Goal: Task Accomplishment & Management: Manage account settings

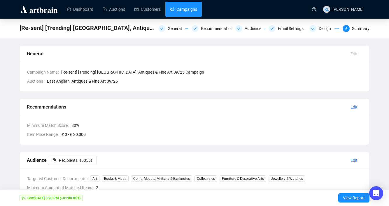
click at [185, 13] on link "Campaigns" at bounding box center [183, 9] width 27 height 15
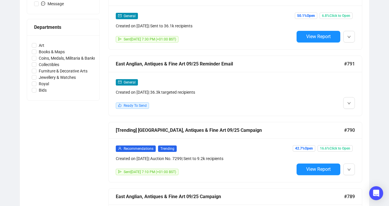
scroll to position [258, 0]
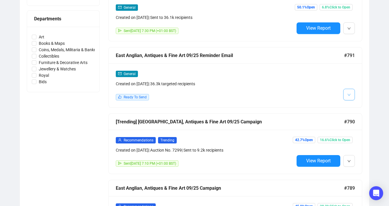
click at [347, 96] on icon "down" at bounding box center [348, 94] width 3 height 3
click at [349, 106] on img at bounding box center [349, 107] width 5 height 5
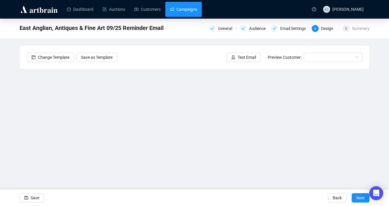
click at [197, 9] on link "Campaigns" at bounding box center [183, 9] width 27 height 15
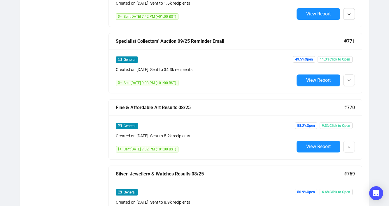
scroll to position [1602, 0]
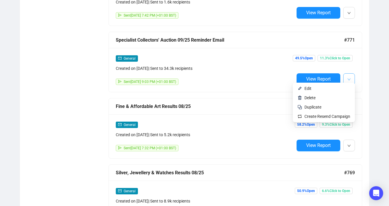
click at [352, 73] on button "button" at bounding box center [349, 79] width 12 height 12
click at [334, 87] on span "Edit" at bounding box center [327, 88] width 46 height 6
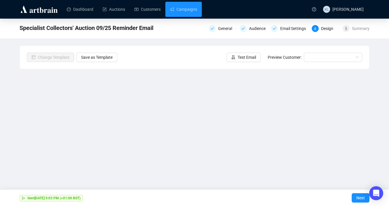
click at [191, 8] on link "Campaigns" at bounding box center [183, 9] width 27 height 15
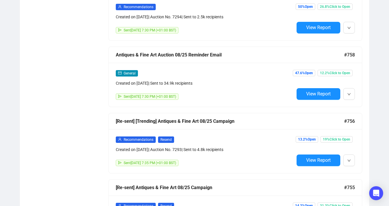
scroll to position [2457, 0]
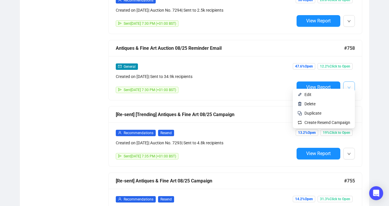
click at [345, 82] on button "button" at bounding box center [349, 88] width 12 height 12
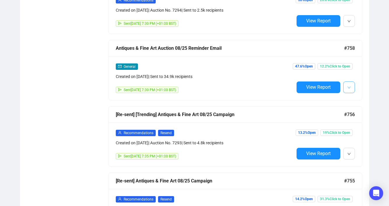
click at [349, 86] on icon "down" at bounding box center [348, 87] width 3 height 3
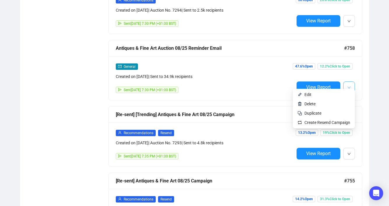
click at [347, 84] on span "button" at bounding box center [348, 87] width 3 height 7
click at [325, 98] on li "Edit" at bounding box center [324, 94] width 60 height 9
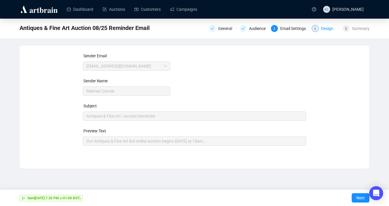
click at [326, 30] on div "Design" at bounding box center [329, 28] width 16 height 7
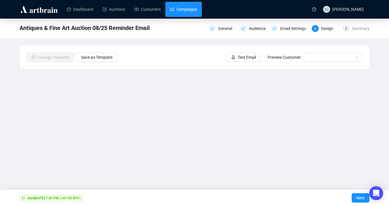
click at [195, 11] on link "Campaigns" at bounding box center [183, 9] width 27 height 15
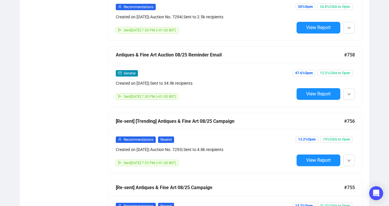
scroll to position [2452, 0]
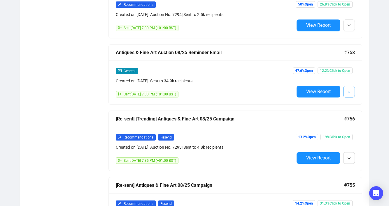
click at [347, 90] on icon "down" at bounding box center [348, 91] width 3 height 3
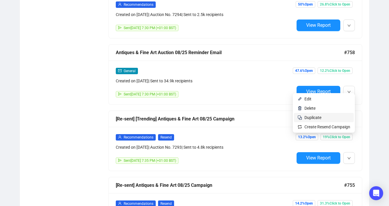
click at [331, 119] on span "Duplicate" at bounding box center [327, 117] width 46 height 6
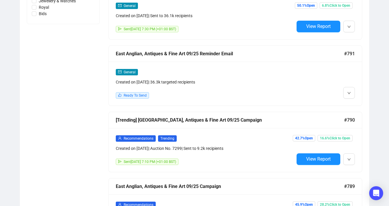
scroll to position [331, 0]
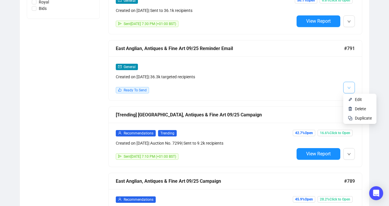
click at [345, 90] on button "button" at bounding box center [349, 88] width 12 height 12
click at [352, 110] on li "Delete" at bounding box center [359, 108] width 31 height 9
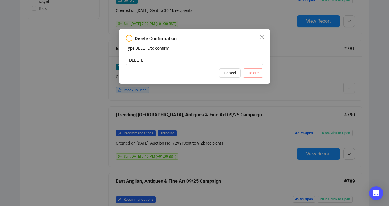
type input "DELETE"
click at [253, 76] on span "Delete" at bounding box center [252, 73] width 11 height 6
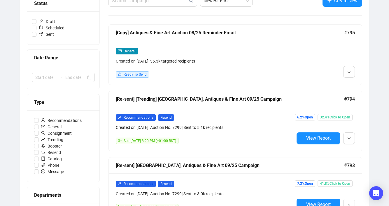
scroll to position [89, 0]
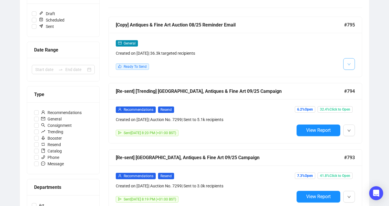
click at [345, 64] on button "button" at bounding box center [349, 64] width 12 height 12
click at [347, 76] on img at bounding box center [349, 76] width 5 height 5
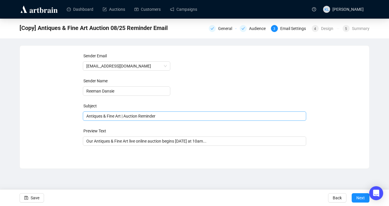
click at [87, 118] on span "Antiques & Fine Art | Auction Reminder" at bounding box center [194, 116] width 223 height 5
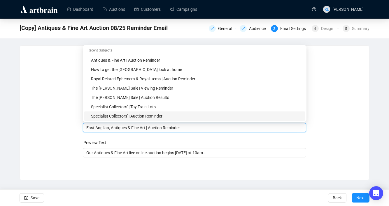
type input "East Anglian, Antiques & Fine Art | Auction Reminder"
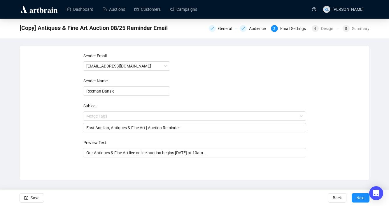
click at [136, 137] on form "Sender Email [EMAIL_ADDRESS][DOMAIN_NAME] Sender Name Reeman Dansie Subject Mer…" at bounding box center [194, 105] width 223 height 105
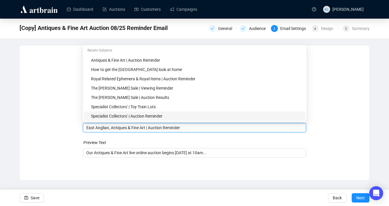
drag, startPoint x: 109, startPoint y: 129, endPoint x: 84, endPoint y: 129, distance: 24.8
click at [84, 129] on div "East Anglian, Antiques & Fine Art | Auction Reminder" at bounding box center [194, 127] width 223 height 9
click at [95, 153] on input "Our Antiques & Fine Art live online auction begins [DATE] at 10am..." at bounding box center [194, 153] width 216 height 6
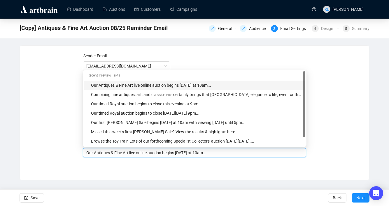
paste input "East Anglian"
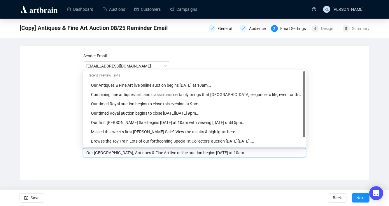
type input "Our [GEOGRAPHIC_DATA], Antiques & Fine Art live online auction begins [DATE] at…"
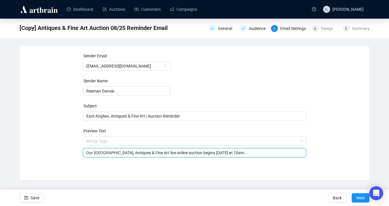
click at [183, 170] on div "Sender Email [EMAIL_ADDRESS][DOMAIN_NAME] Sender Name Reeman Dansie Subject [GE…" at bounding box center [194, 109] width 349 height 126
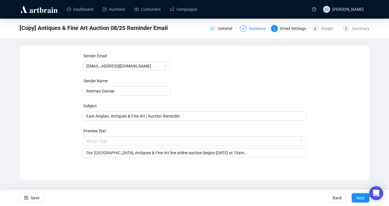
click at [250, 32] on div "Audience" at bounding box center [259, 28] width 20 height 7
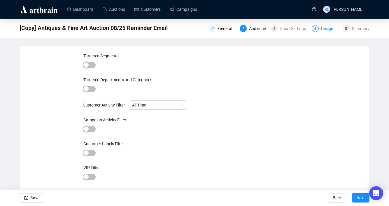
click at [315, 26] on div "4" at bounding box center [314, 28] width 7 height 7
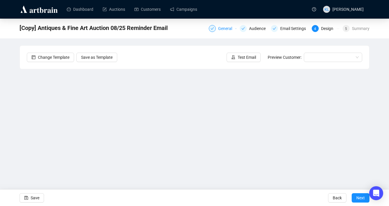
click at [227, 28] on div "General" at bounding box center [226, 28] width 17 height 7
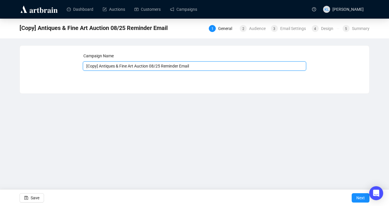
click at [100, 68] on input "[Copy] Antiques & Fine Art Auction 08/25 Reminder Email" at bounding box center [194, 65] width 223 height 9
drag, startPoint x: 99, startPoint y: 68, endPoint x: 68, endPoint y: 68, distance: 30.9
click at [68, 68] on div "Campaign Name [Copy] Antiques & Fine Art Auction 08/25 Reminder Email Save Next" at bounding box center [194, 65] width 335 height 25
paste input "East Anglian"
click at [169, 67] on input "East Anglian, Antiques & Fine Art Auction 08/25 Reminder Email" at bounding box center [194, 65] width 223 height 9
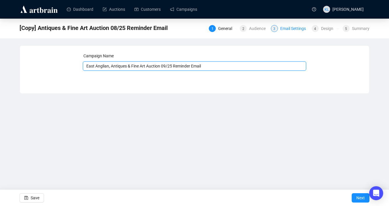
type input "East Anglian, Antiques & Fine Art Auction 09/25 Reminder Email"
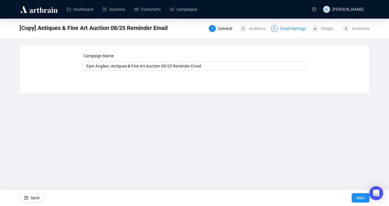
click at [282, 31] on div "Email Settings" at bounding box center [294, 28] width 29 height 7
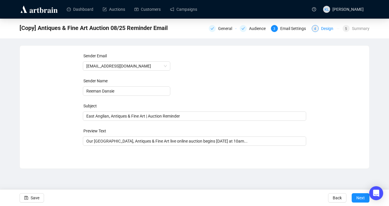
click at [321, 28] on div "Design" at bounding box center [329, 28] width 16 height 7
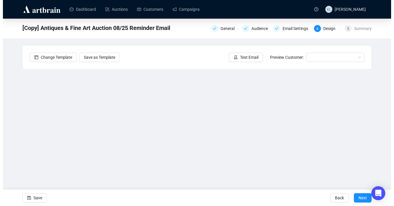
scroll to position [10, 0]
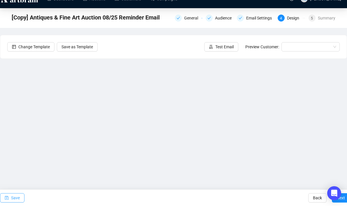
click at [18, 195] on span "Save" at bounding box center [15, 198] width 9 height 16
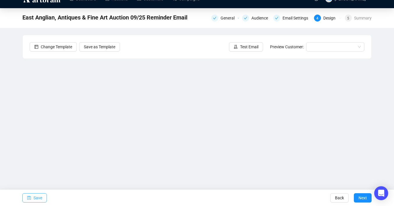
click at [39, 199] on span "Save" at bounding box center [37, 198] width 9 height 16
click at [36, 198] on span "Save" at bounding box center [37, 198] width 9 height 16
